Goal: Navigation & Orientation: Find specific page/section

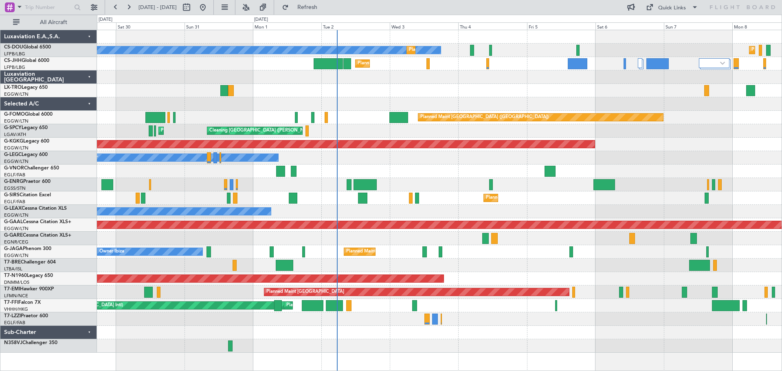
click at [483, 162] on div "Owner" at bounding box center [439, 157] width 685 height 13
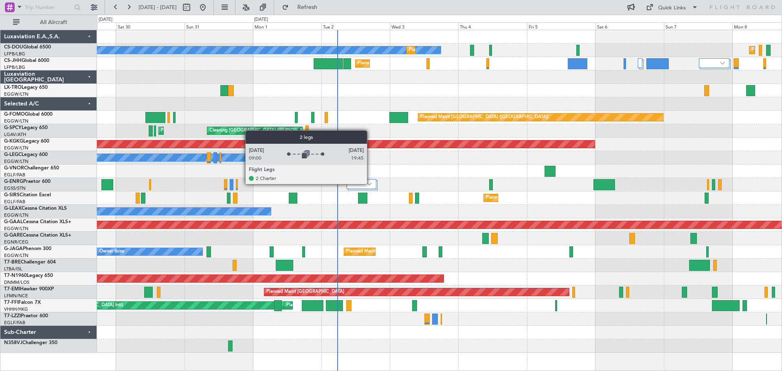
click at [371, 184] on img at bounding box center [369, 184] width 5 height 3
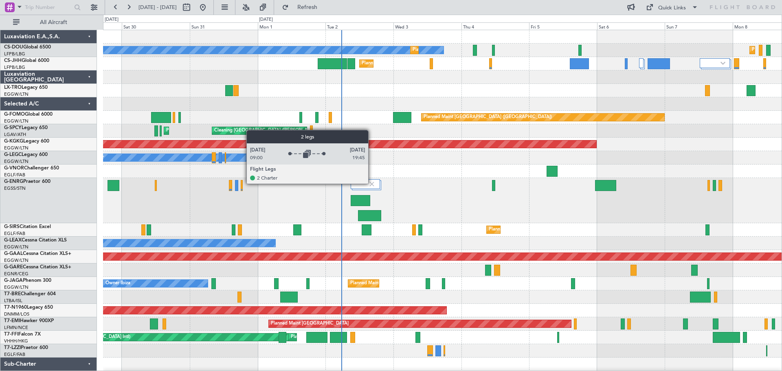
click at [372, 183] on img at bounding box center [371, 183] width 7 height 7
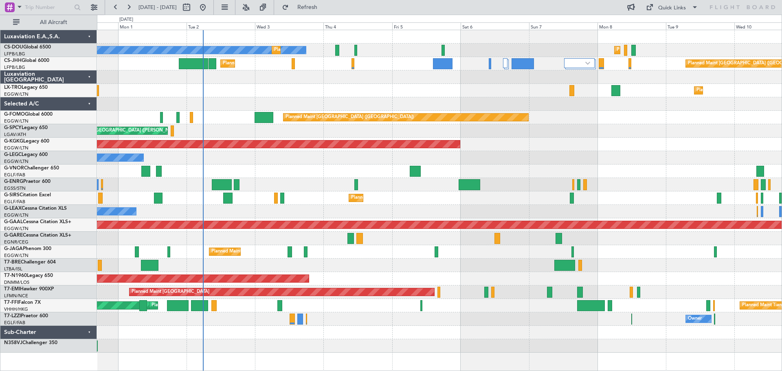
click at [538, 161] on div "Owner Owner" at bounding box center [439, 157] width 685 height 13
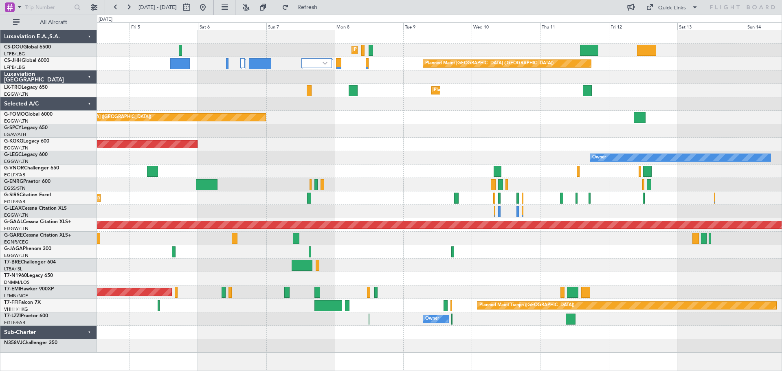
click at [390, 161] on div "Owner" at bounding box center [439, 157] width 685 height 13
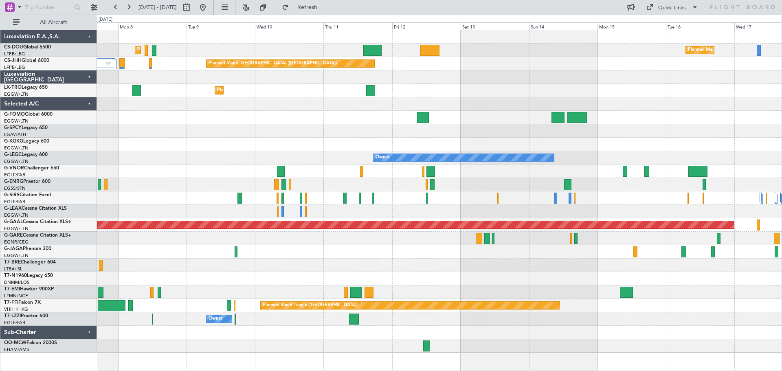
click at [330, 135] on div at bounding box center [439, 130] width 685 height 13
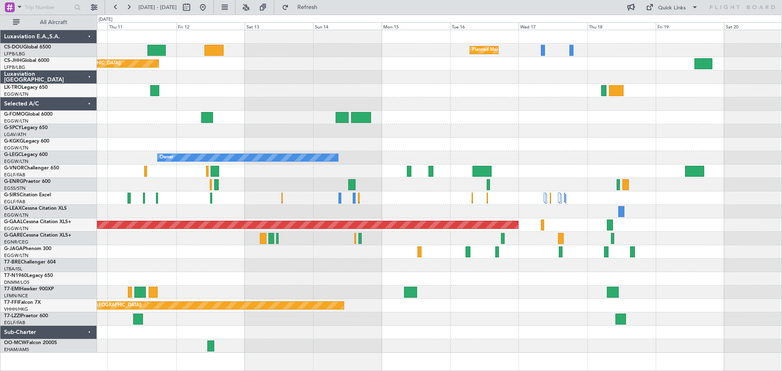
click at [521, 174] on div "Planned Maint [GEOGRAPHIC_DATA] ([GEOGRAPHIC_DATA]) Planned Maint [GEOGRAPHIC_D…" at bounding box center [439, 191] width 685 height 323
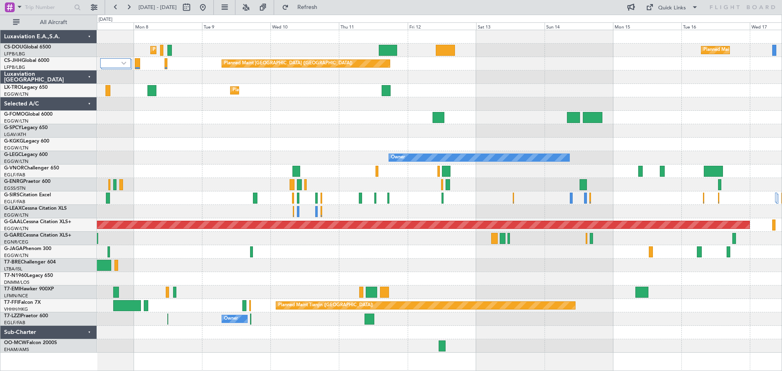
click at [462, 134] on div at bounding box center [439, 130] width 685 height 13
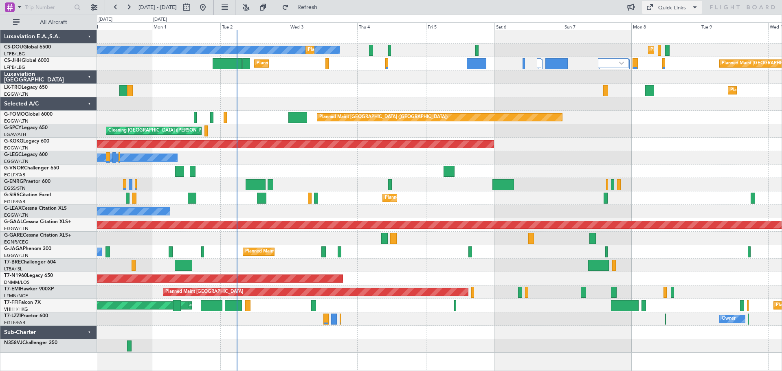
click at [685, 7] on div "Quick Links" at bounding box center [672, 8] width 28 height 8
click at [675, 22] on button "Trip Builder" at bounding box center [672, 27] width 61 height 20
click at [325, 5] on span "Refresh" at bounding box center [307, 7] width 34 height 6
